Goal: Find specific fact

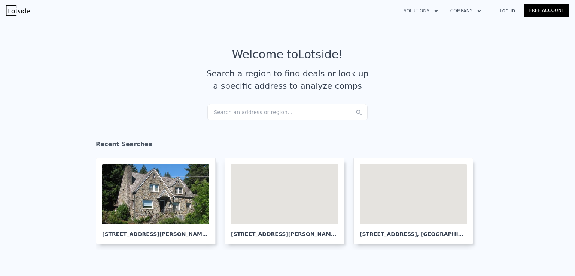
click at [270, 109] on div "Search an address or region..." at bounding box center [288, 112] width 160 height 16
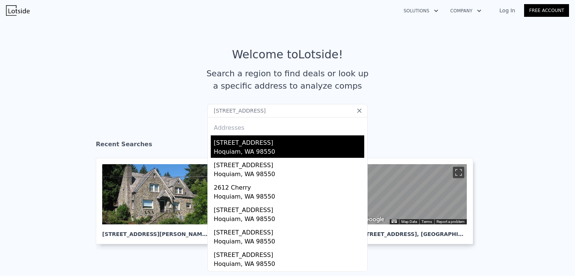
type input "[STREET_ADDRESS]"
click at [246, 149] on div "Hoquiam, WA 98550" at bounding box center [289, 153] width 151 height 10
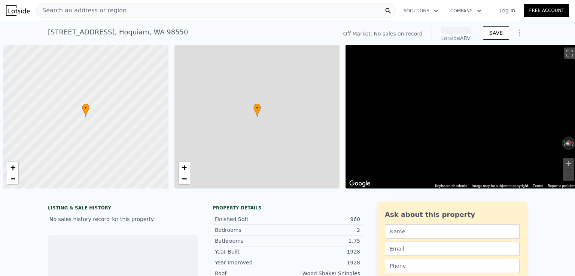
scroll to position [0, 3]
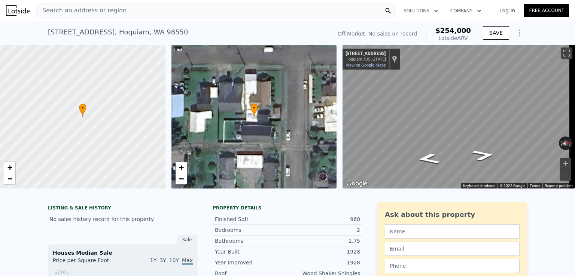
click at [444, 30] on span "$254,000" at bounding box center [454, 31] width 36 height 8
copy span "$254,000"
